Goal: Task Accomplishment & Management: Manage account settings

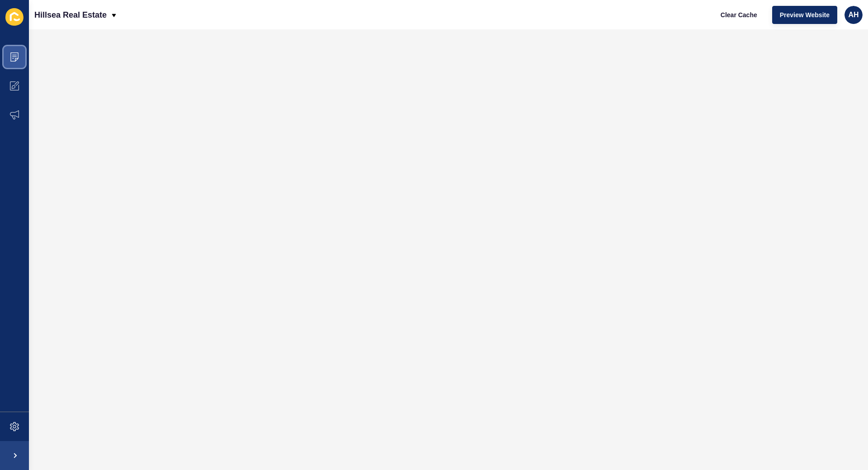
click at [20, 55] on span at bounding box center [14, 56] width 29 height 29
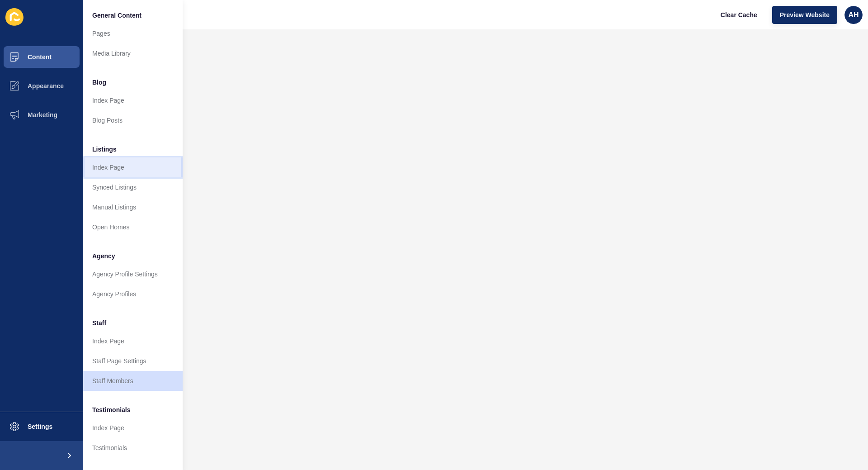
click at [108, 170] on link "Index Page" at bounding box center [132, 167] width 99 height 20
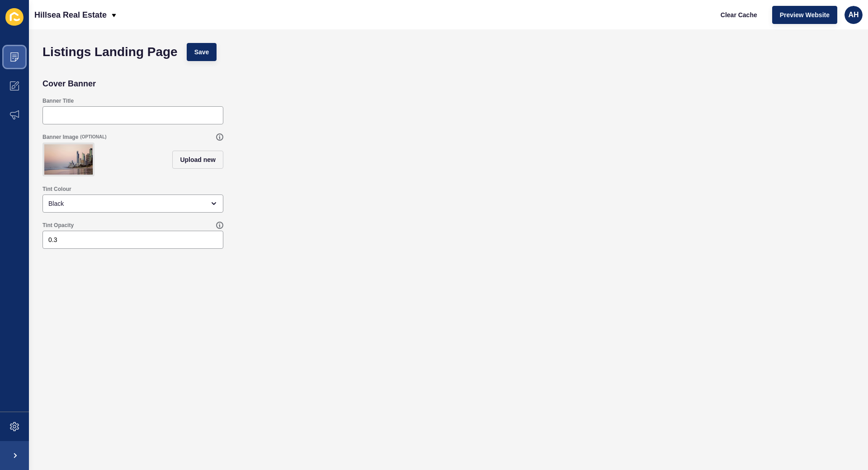
click at [17, 54] on icon at bounding box center [14, 56] width 9 height 9
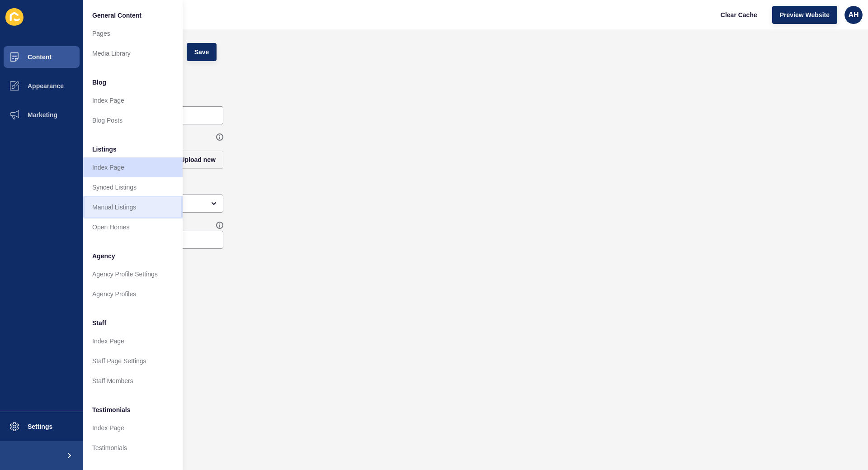
click at [123, 203] on link "Manual Listings" at bounding box center [132, 207] width 99 height 20
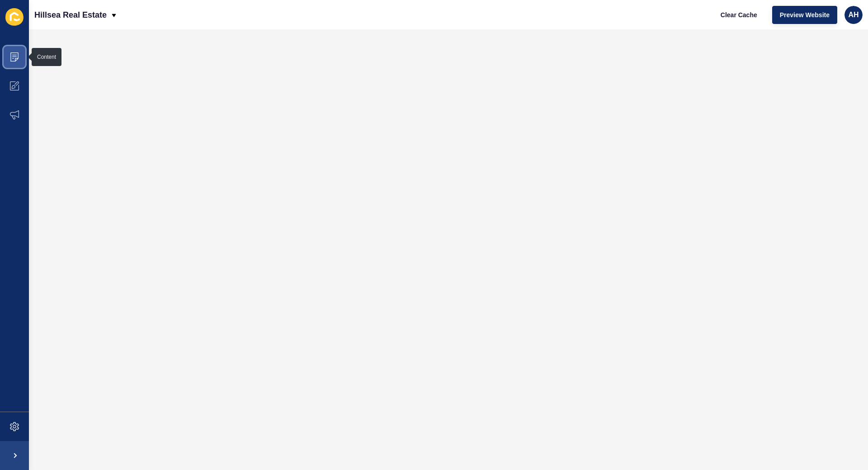
click at [14, 61] on icon at bounding box center [14, 56] width 9 height 9
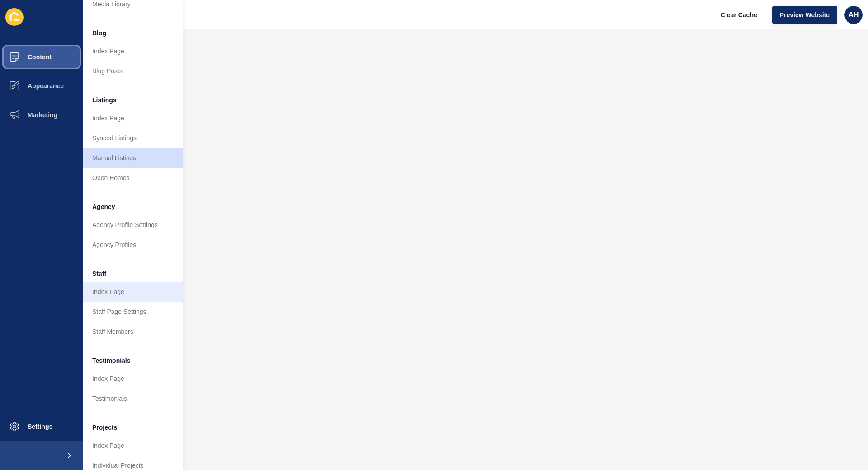
scroll to position [60, 0]
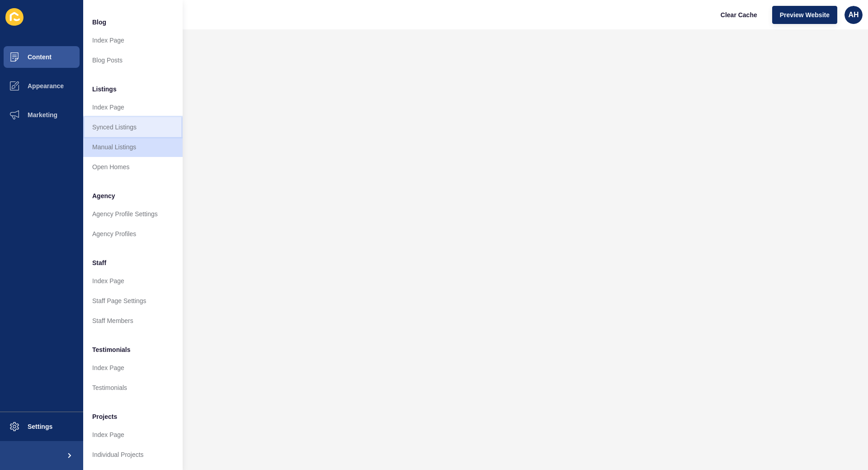
click at [113, 124] on link "Synced Listings" at bounding box center [132, 127] width 99 height 20
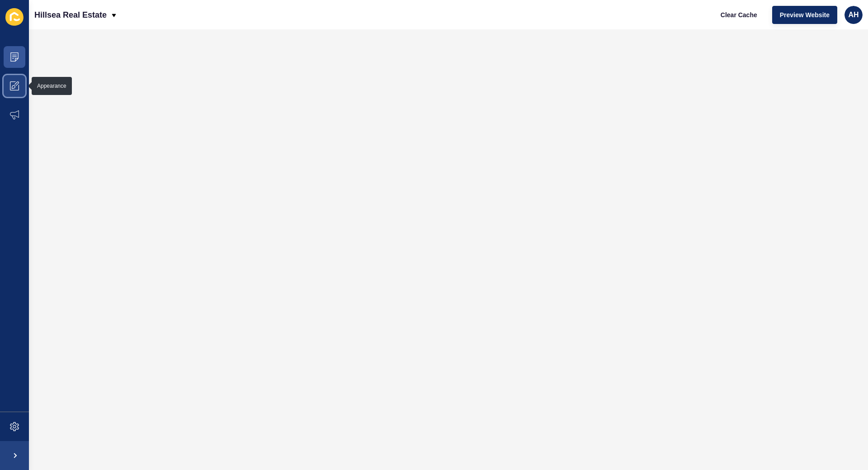
click at [16, 89] on icon at bounding box center [14, 85] width 9 height 9
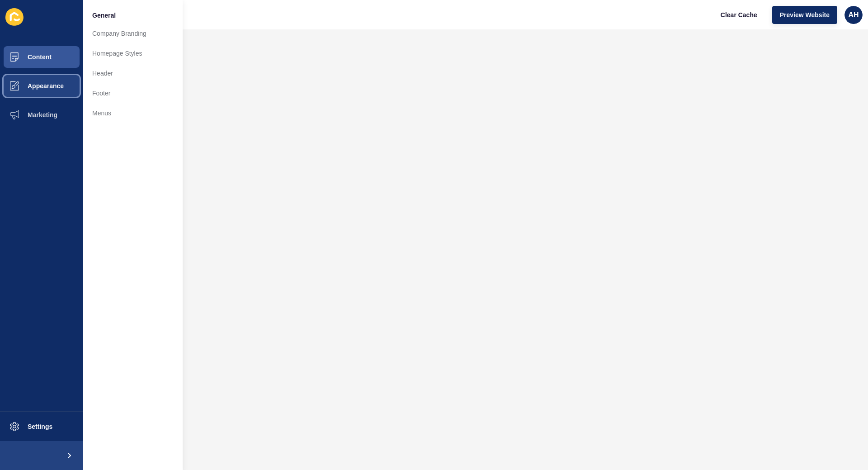
click at [15, 88] on span "Appearance" at bounding box center [31, 85] width 65 height 7
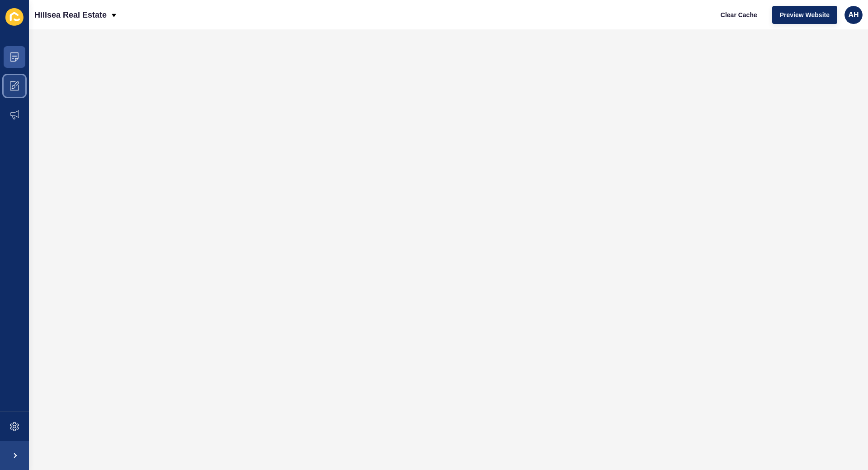
click at [15, 79] on span at bounding box center [14, 85] width 29 height 29
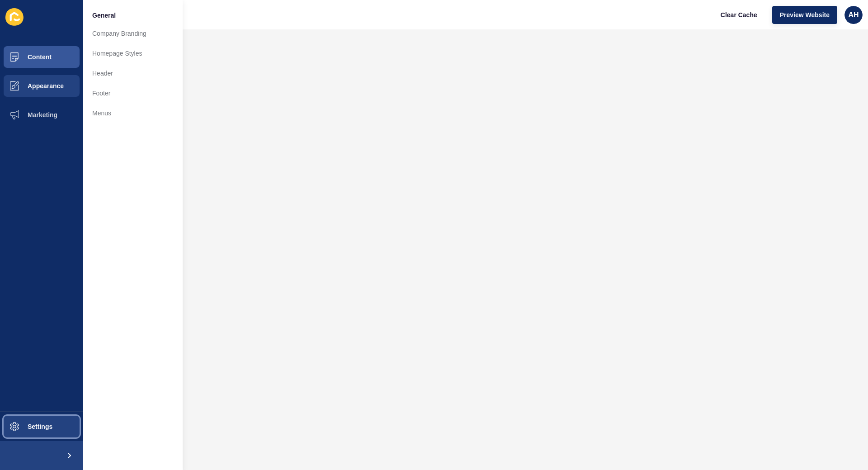
click at [46, 430] on button "Settings" at bounding box center [41, 426] width 83 height 29
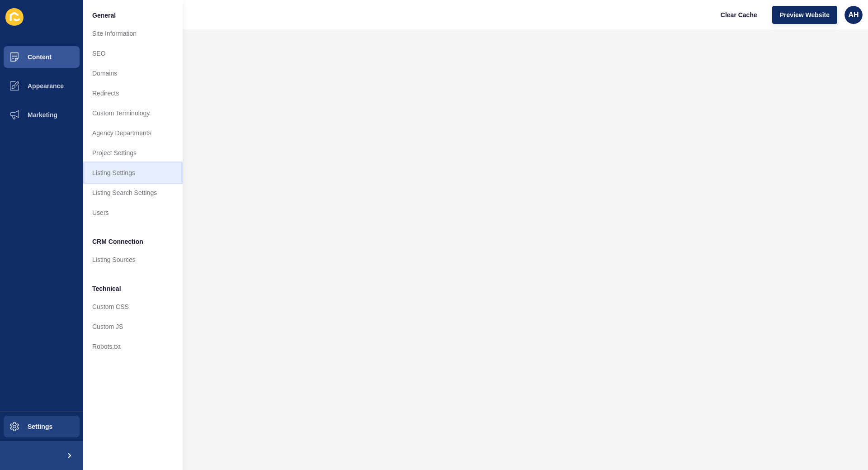
click at [124, 178] on link "Listing Settings" at bounding box center [132, 173] width 99 height 20
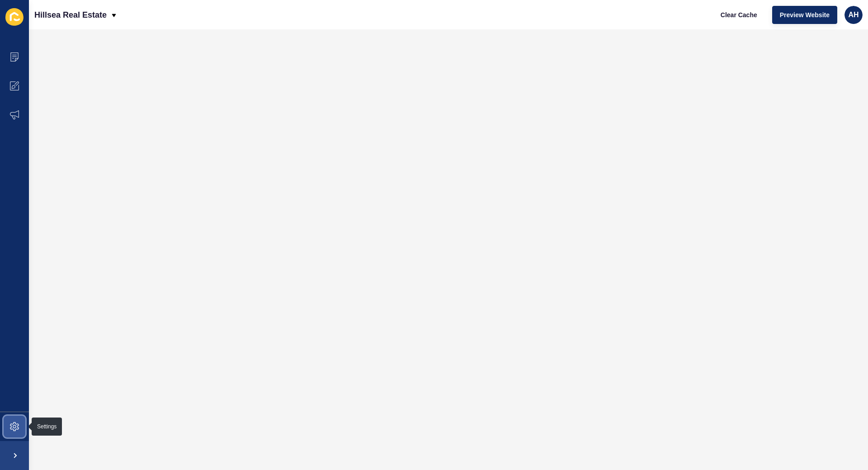
click at [9, 424] on span at bounding box center [14, 426] width 29 height 29
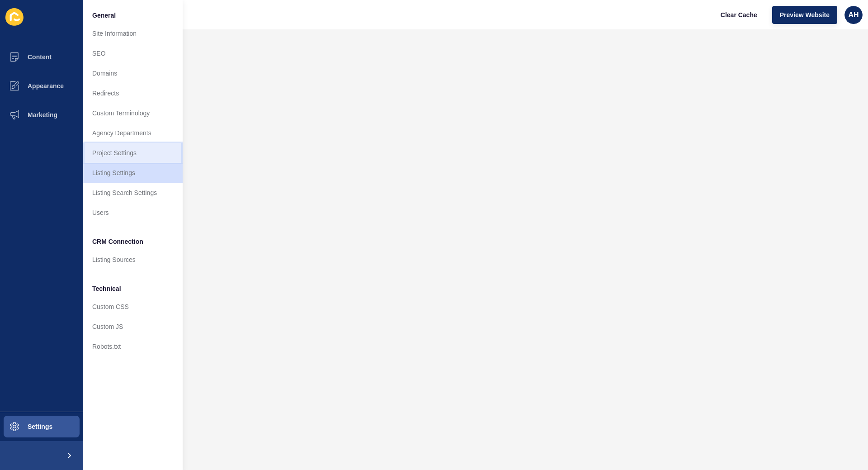
click at [127, 154] on link "Project Settings" at bounding box center [132, 153] width 99 height 20
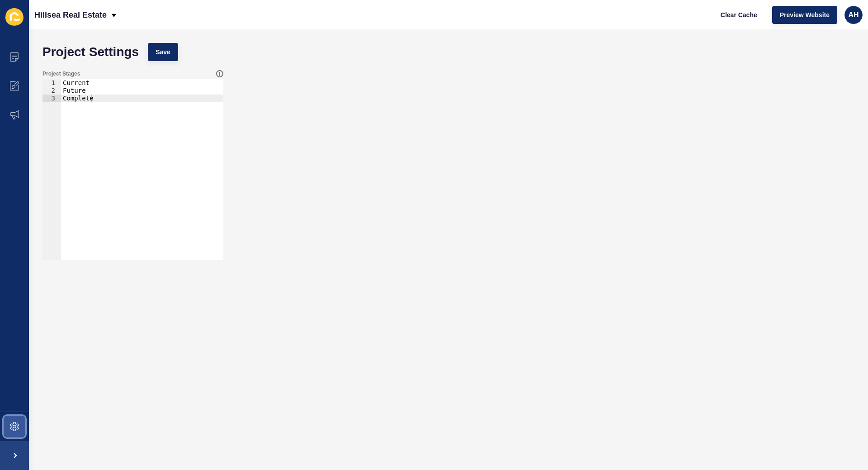
click at [13, 420] on span at bounding box center [14, 426] width 29 height 29
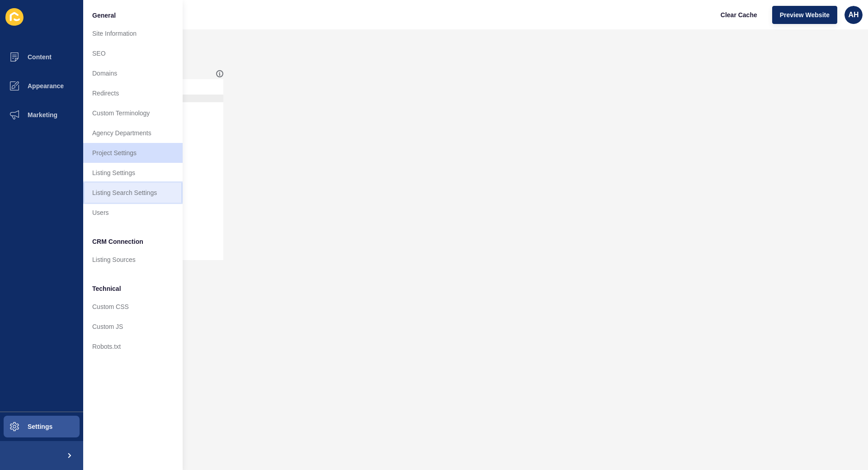
click at [117, 200] on link "Listing Search Settings" at bounding box center [132, 193] width 99 height 20
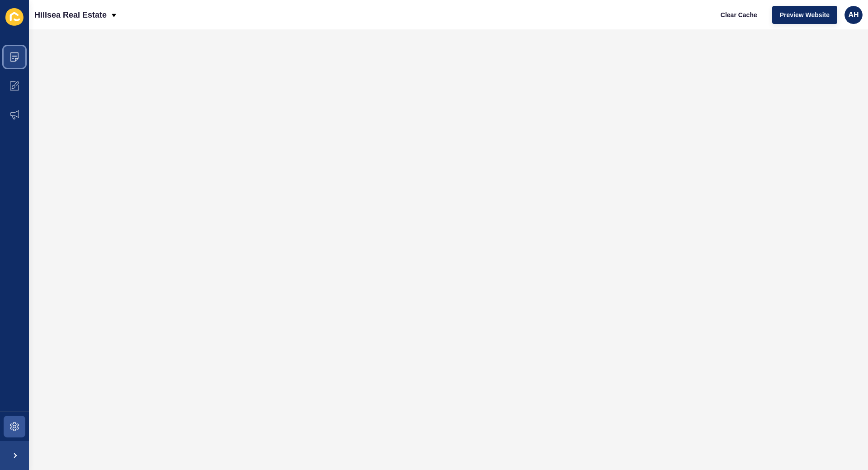
click at [14, 47] on span at bounding box center [14, 56] width 29 height 29
